Goal: Task Accomplishment & Management: Use online tool/utility

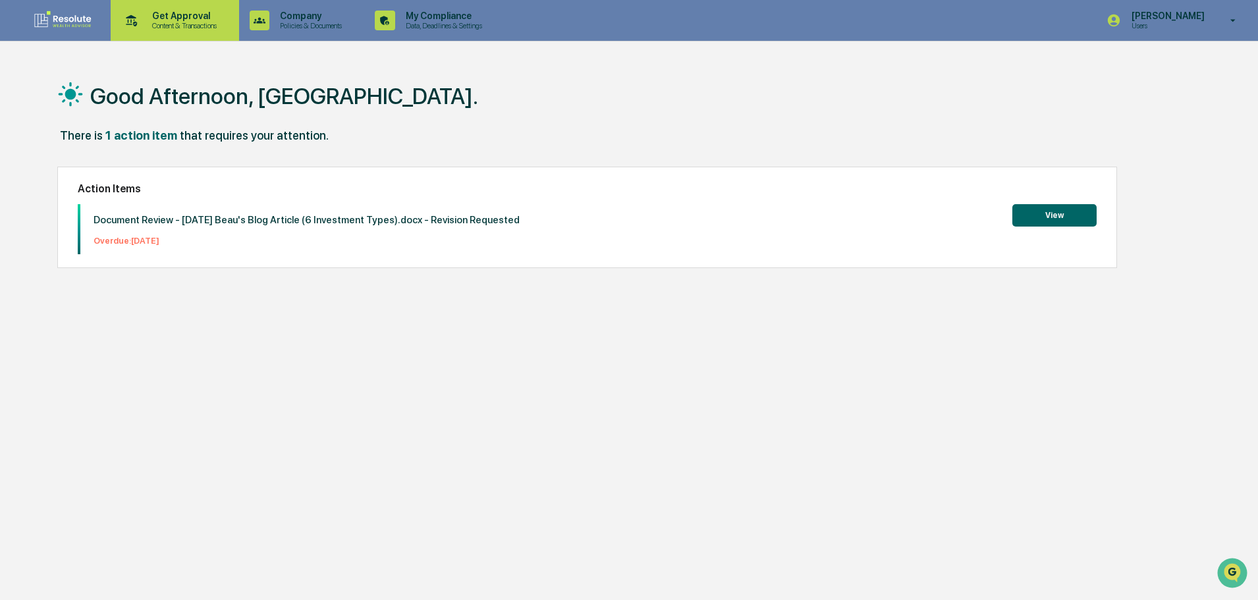
click at [213, 18] on p "Get Approval" at bounding box center [183, 16] width 82 height 11
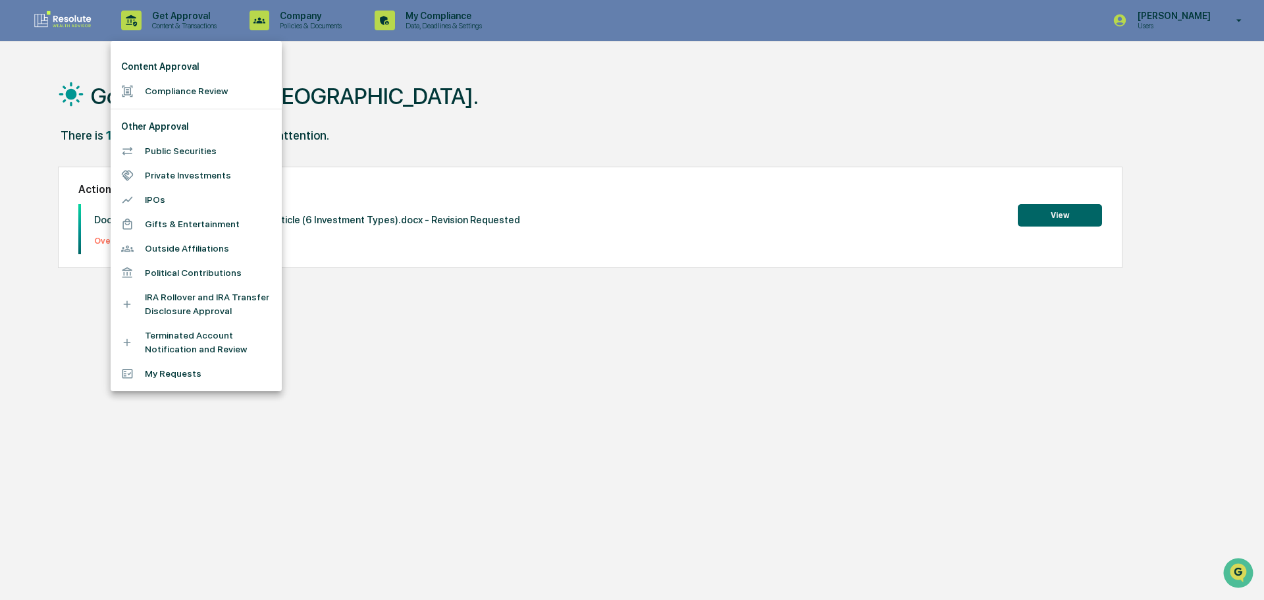
click at [403, 11] on div at bounding box center [632, 300] width 1264 height 600
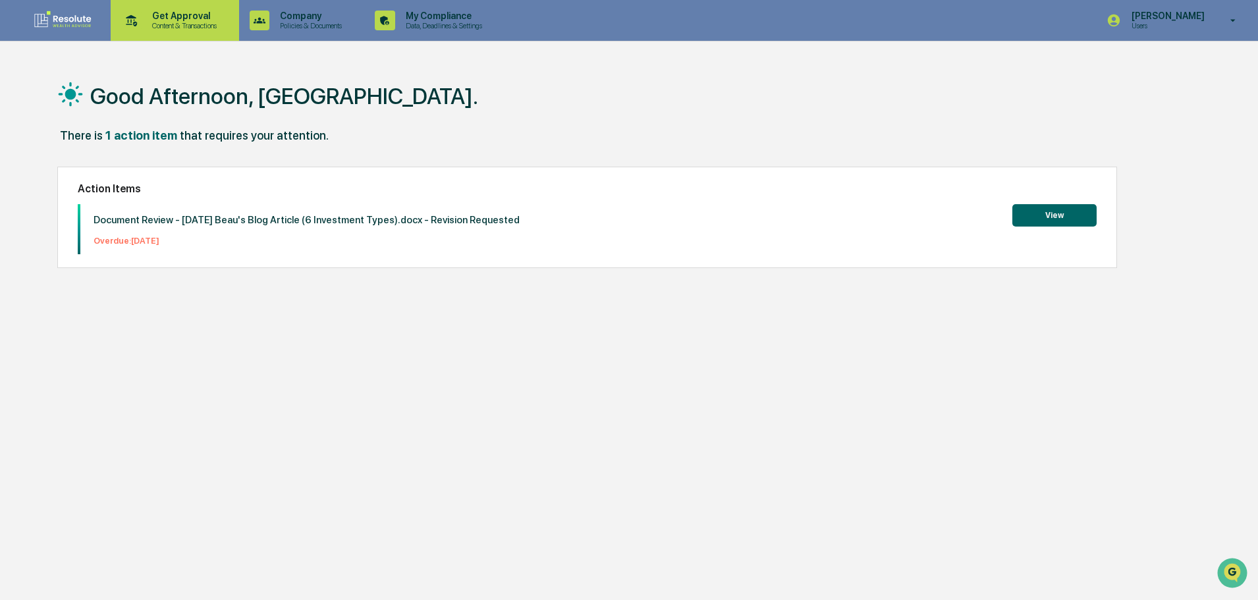
click at [195, 26] on p "Content & Transactions" at bounding box center [183, 25] width 82 height 9
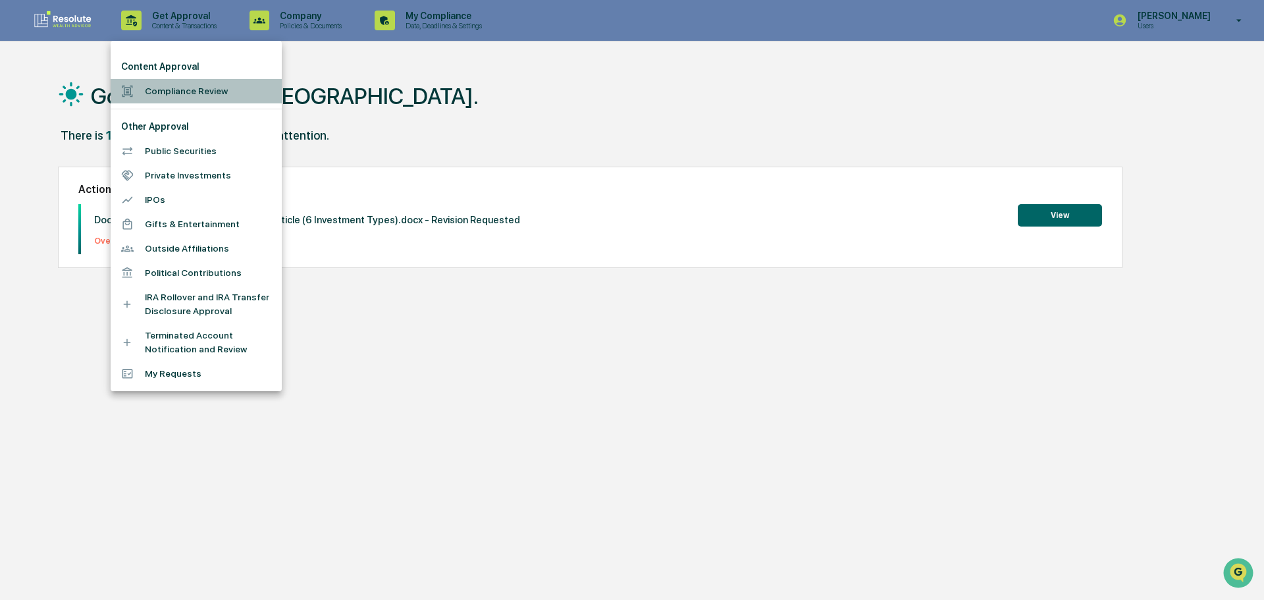
click at [192, 83] on li "Compliance Review" at bounding box center [196, 91] width 171 height 24
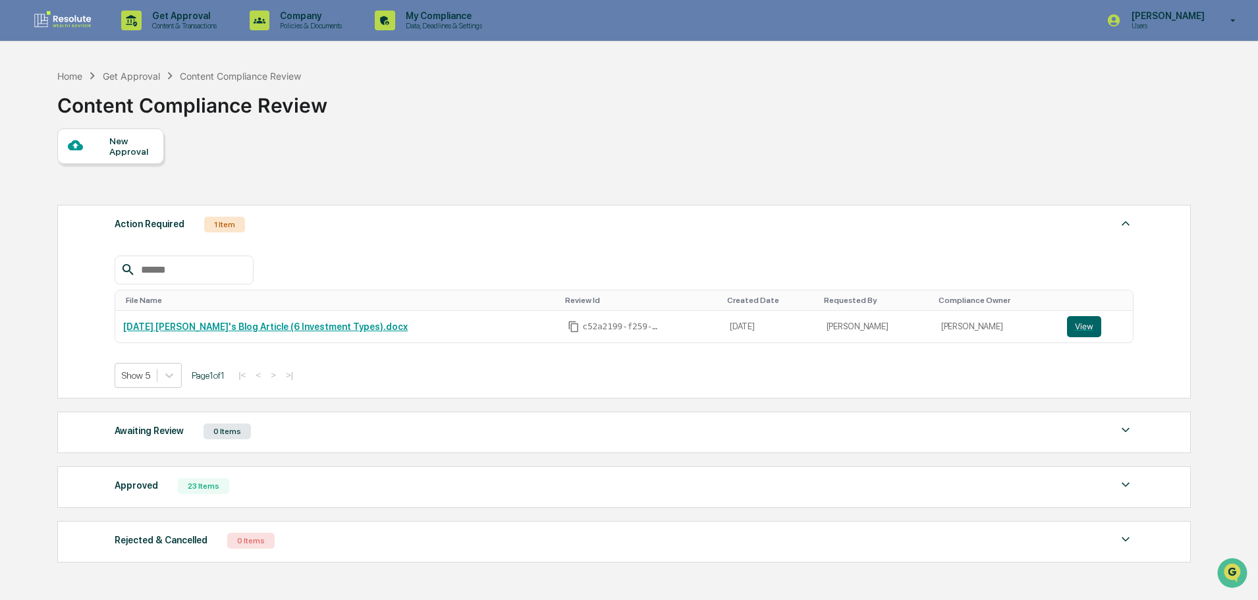
click at [147, 488] on div "Approved" at bounding box center [136, 485] width 43 height 17
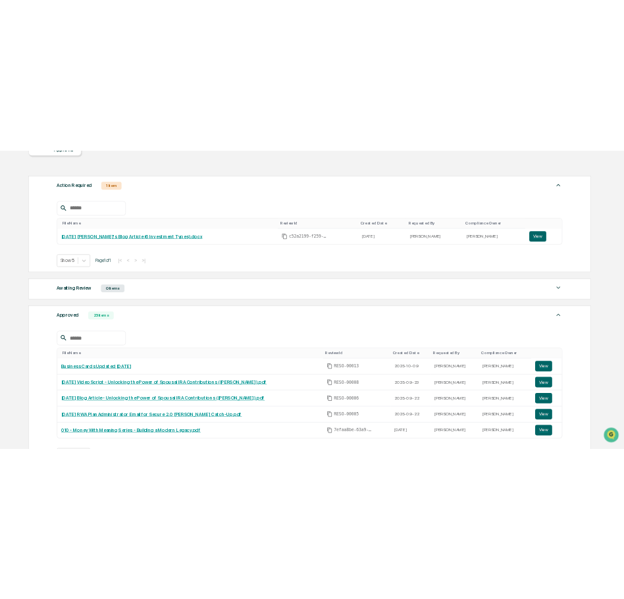
scroll to position [329, 0]
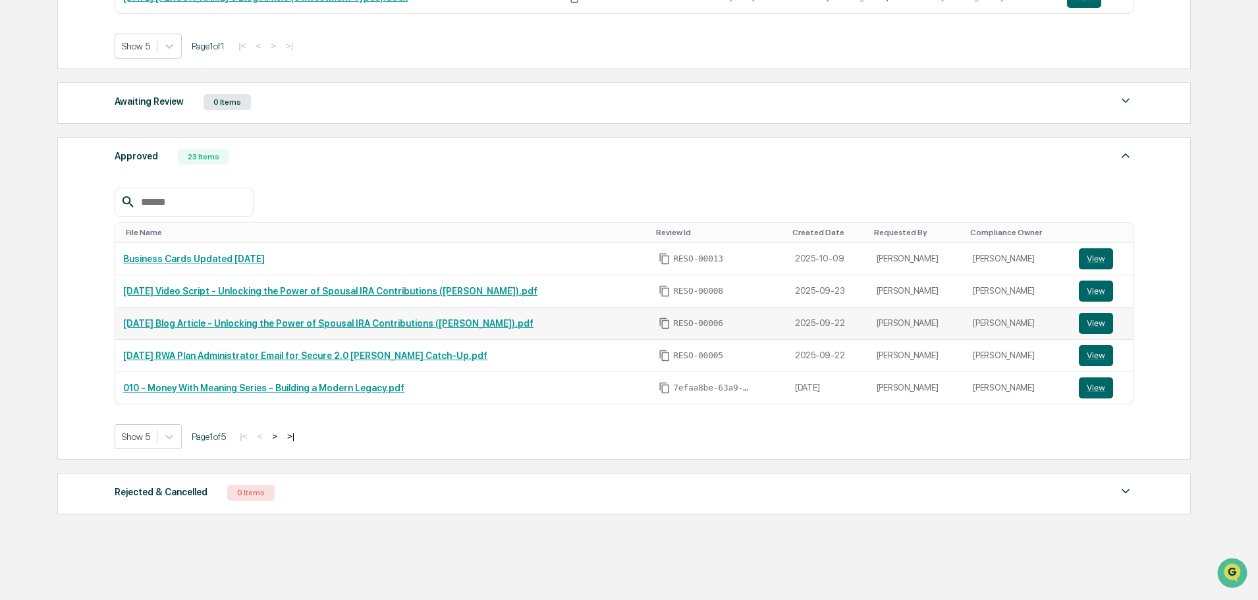
click at [215, 319] on link "[DATE] Blog Article - Unlocking the Power of Spousal IRA Contributions ([PERSON…" at bounding box center [328, 323] width 410 height 11
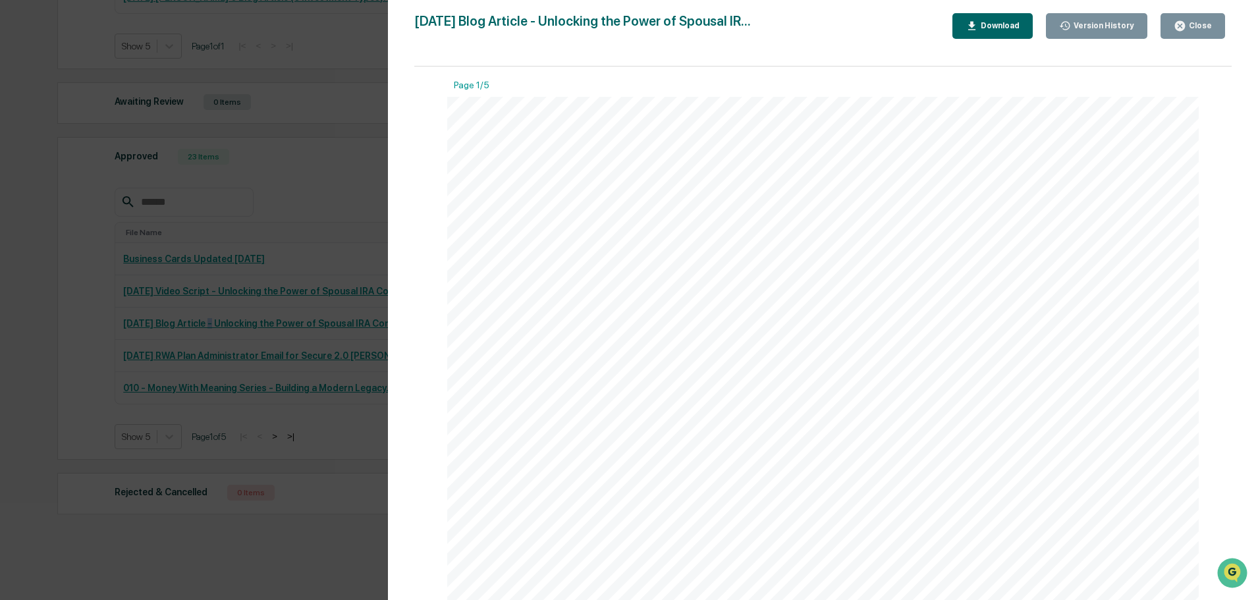
click at [1016, 22] on div "Download" at bounding box center [998, 25] width 41 height 9
